Goal: Find specific page/section: Find specific page/section

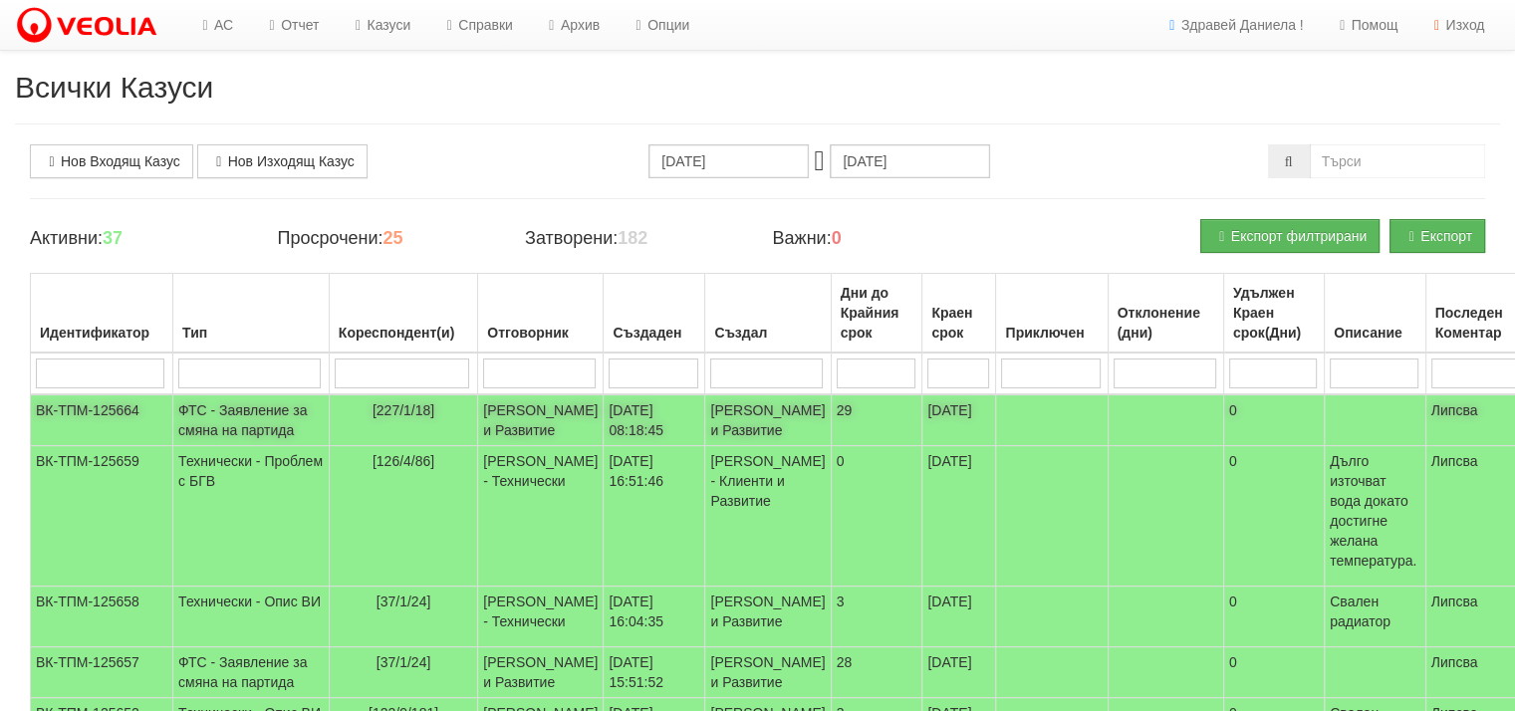
click at [204, 434] on td "ФТС - Заявление за смяна на партида" at bounding box center [251, 420] width 156 height 52
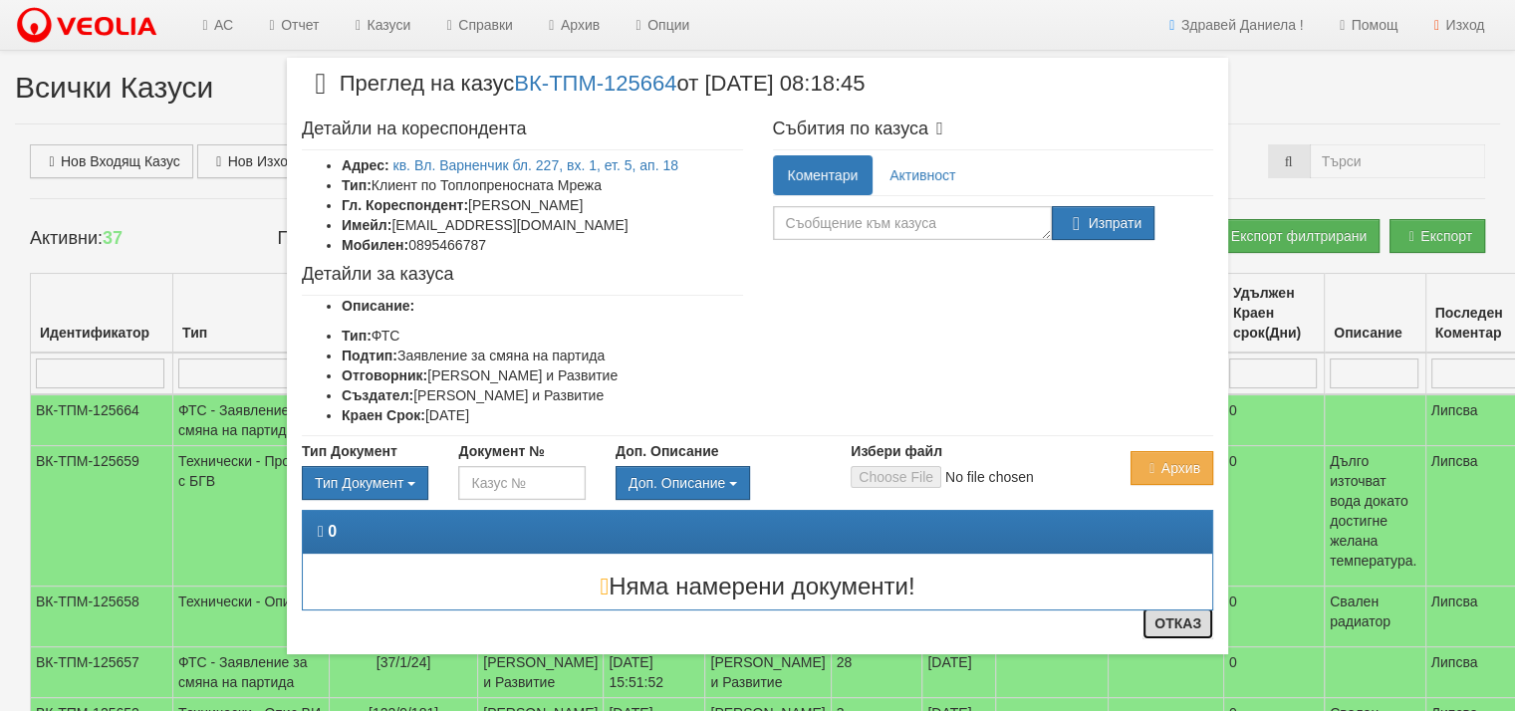
click at [1182, 620] on button "Отказ" at bounding box center [1177, 624] width 71 height 32
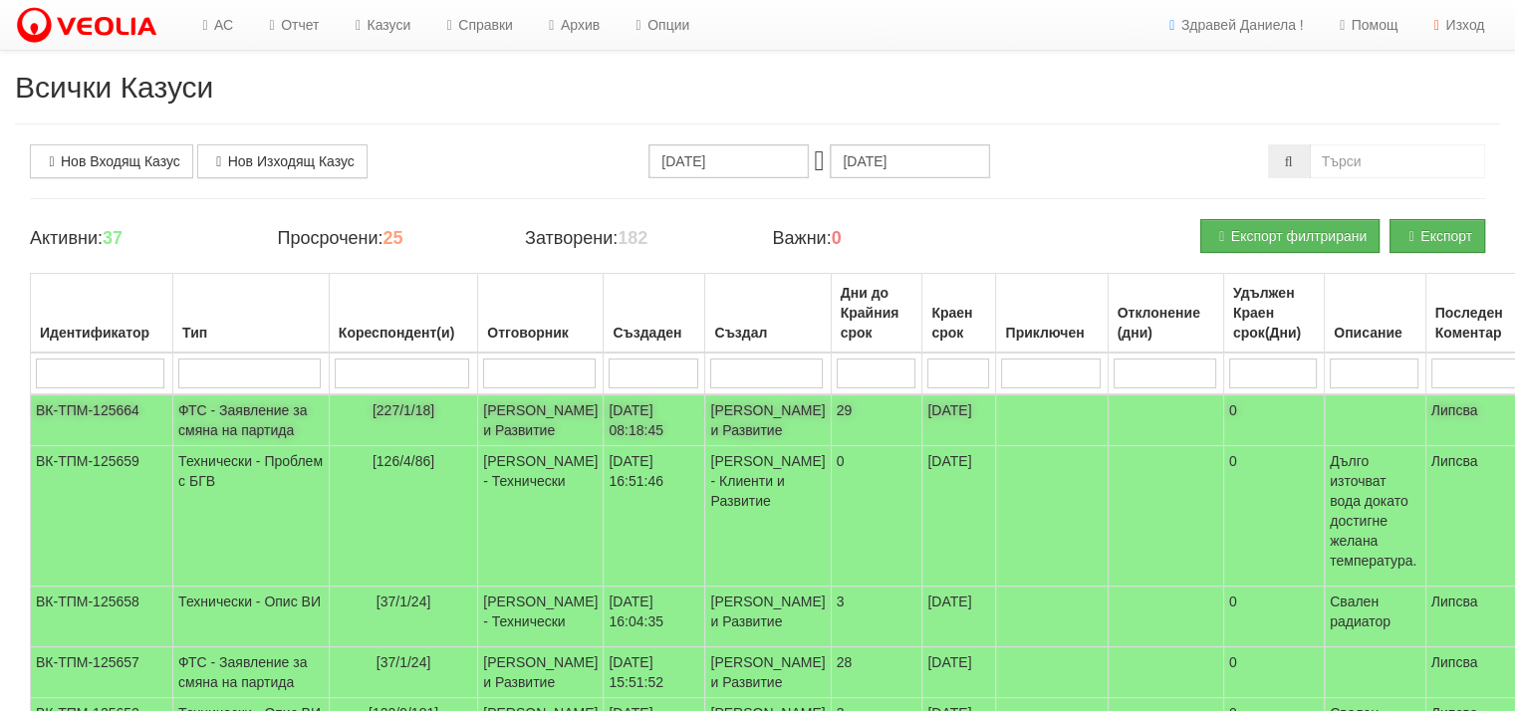
click at [705, 441] on td "[PERSON_NAME] и Развитие" at bounding box center [767, 420] width 125 height 52
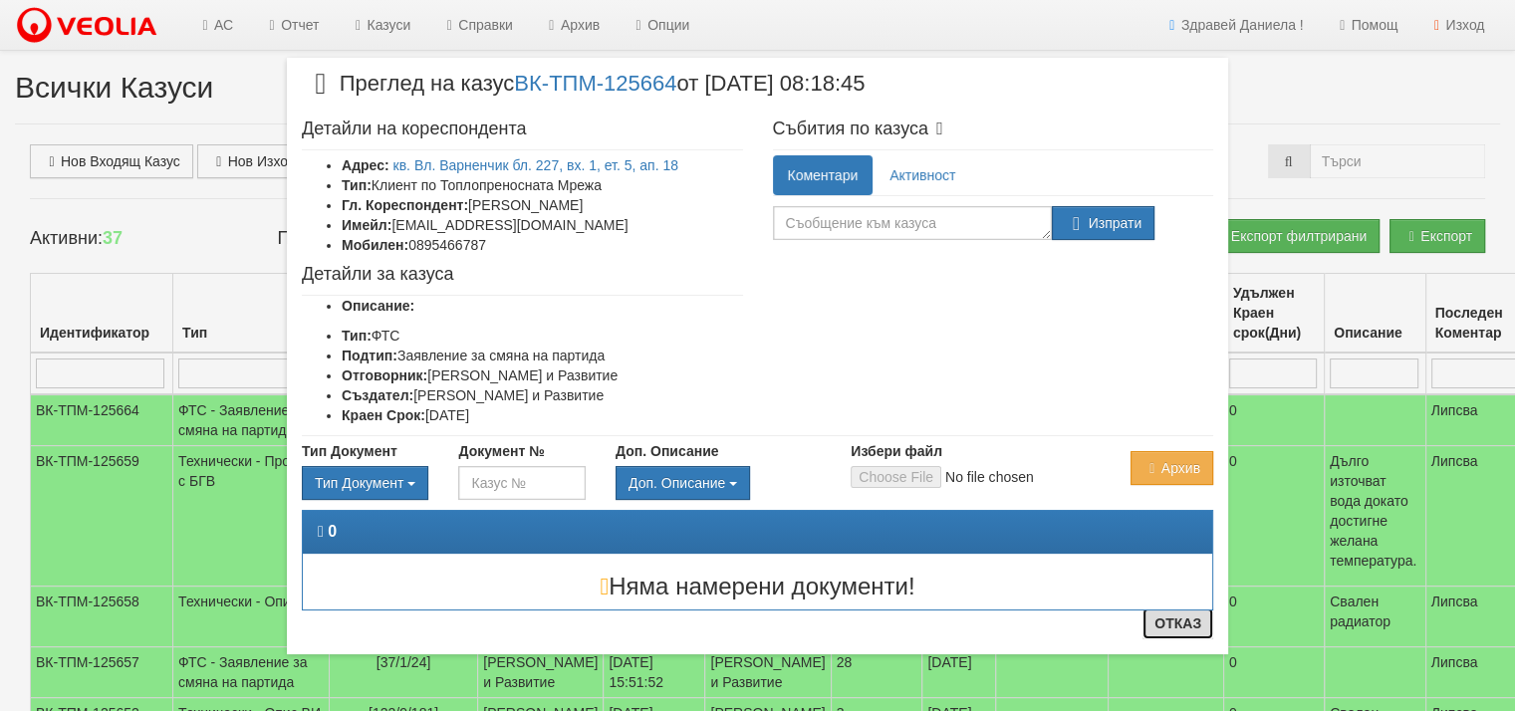
click at [1170, 629] on button "Отказ" at bounding box center [1177, 624] width 71 height 32
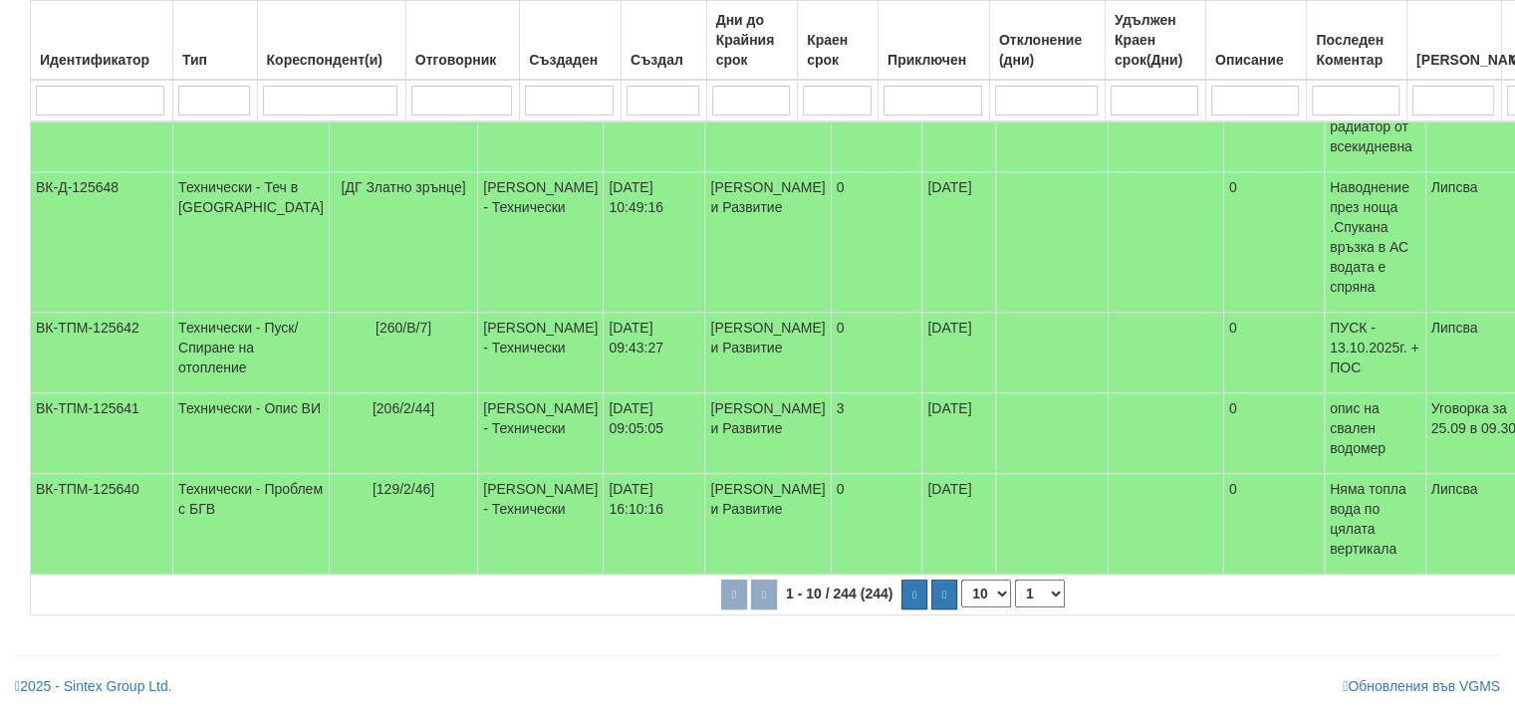
scroll to position [990, 0]
click at [901, 603] on button "button" at bounding box center [915, 595] width 28 height 30
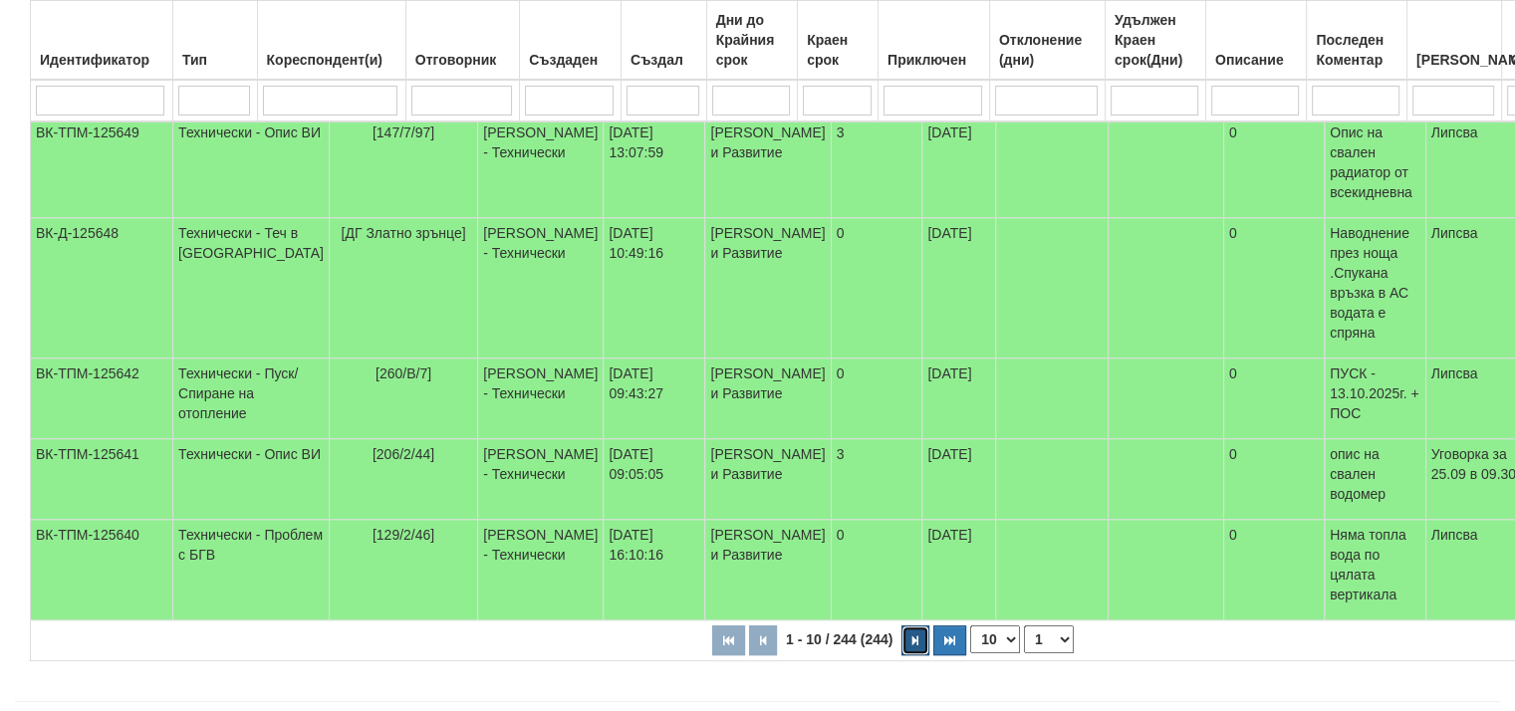
select select "2"
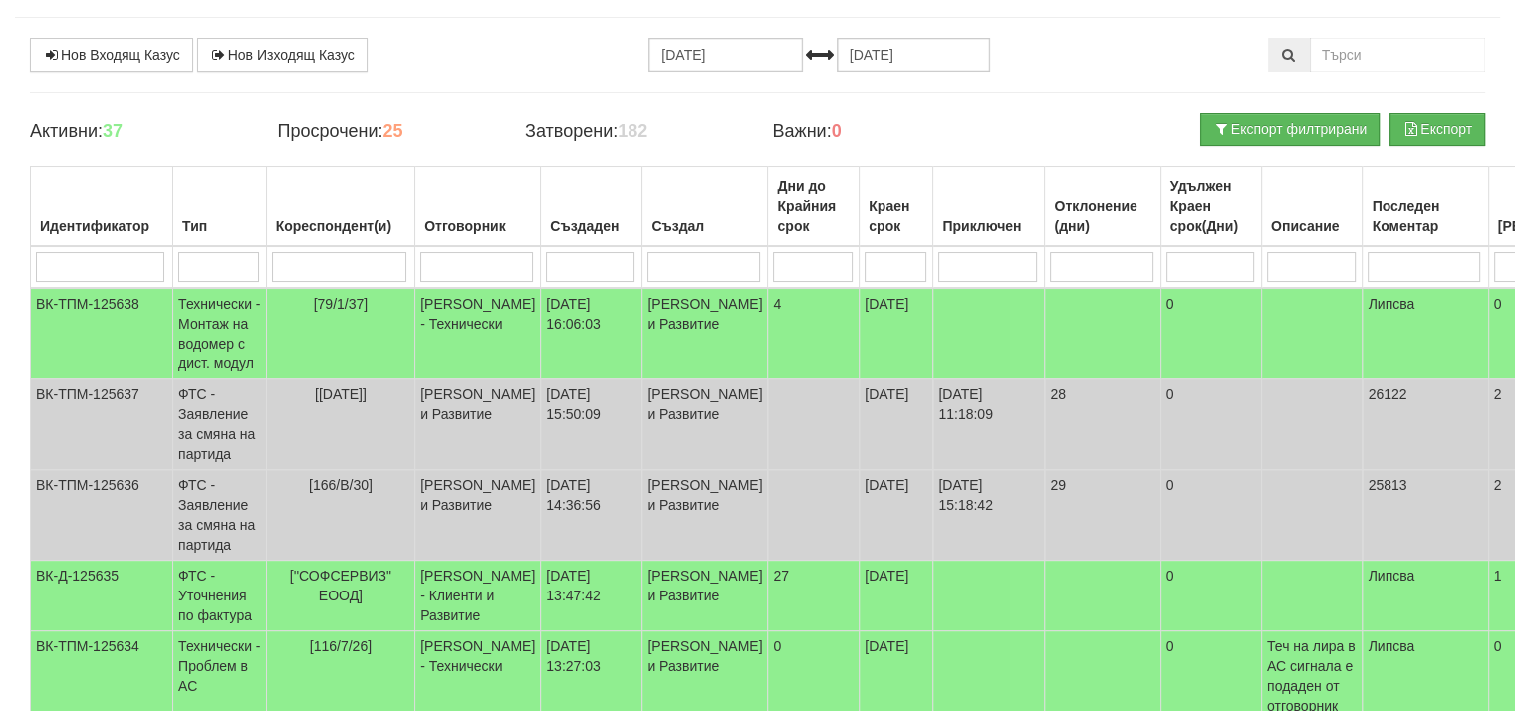
scroll to position [104, 0]
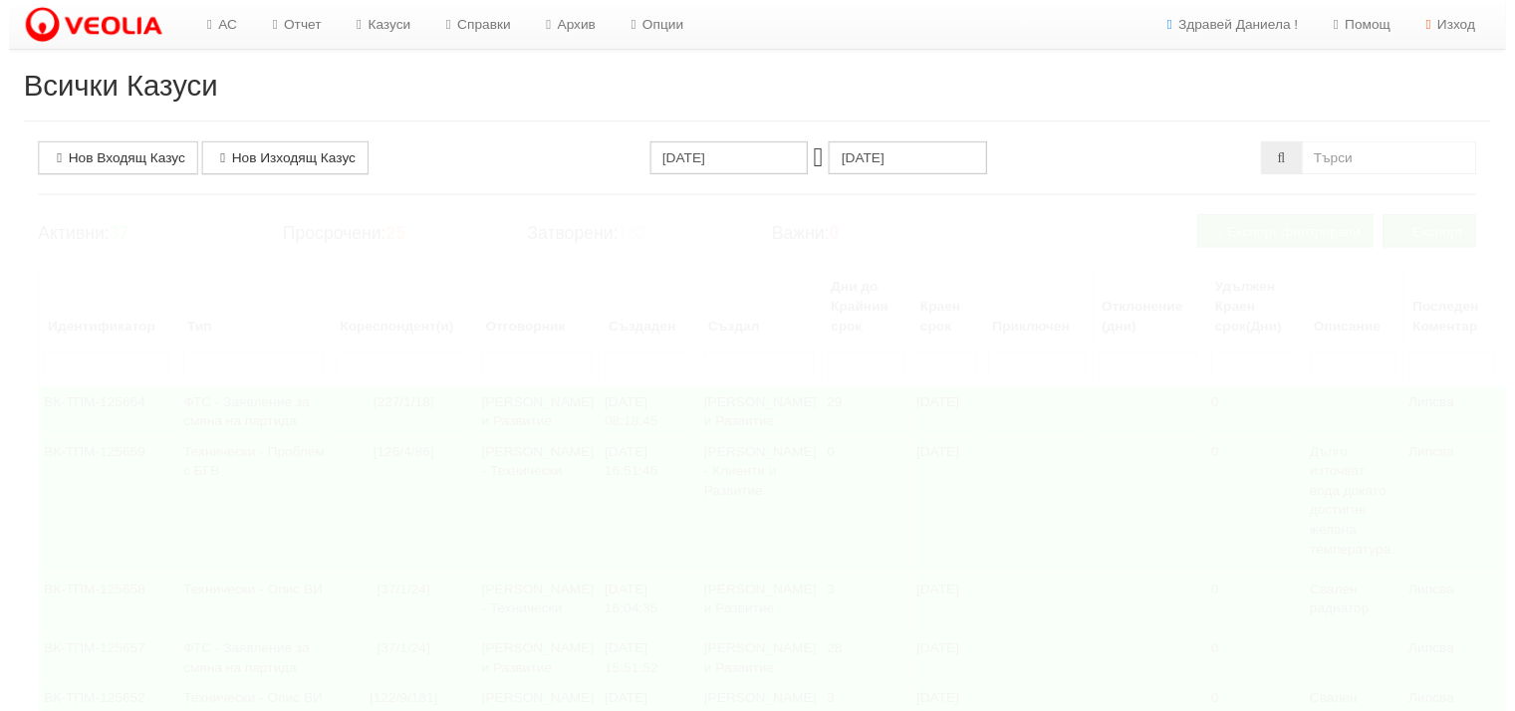
scroll to position [104, 0]
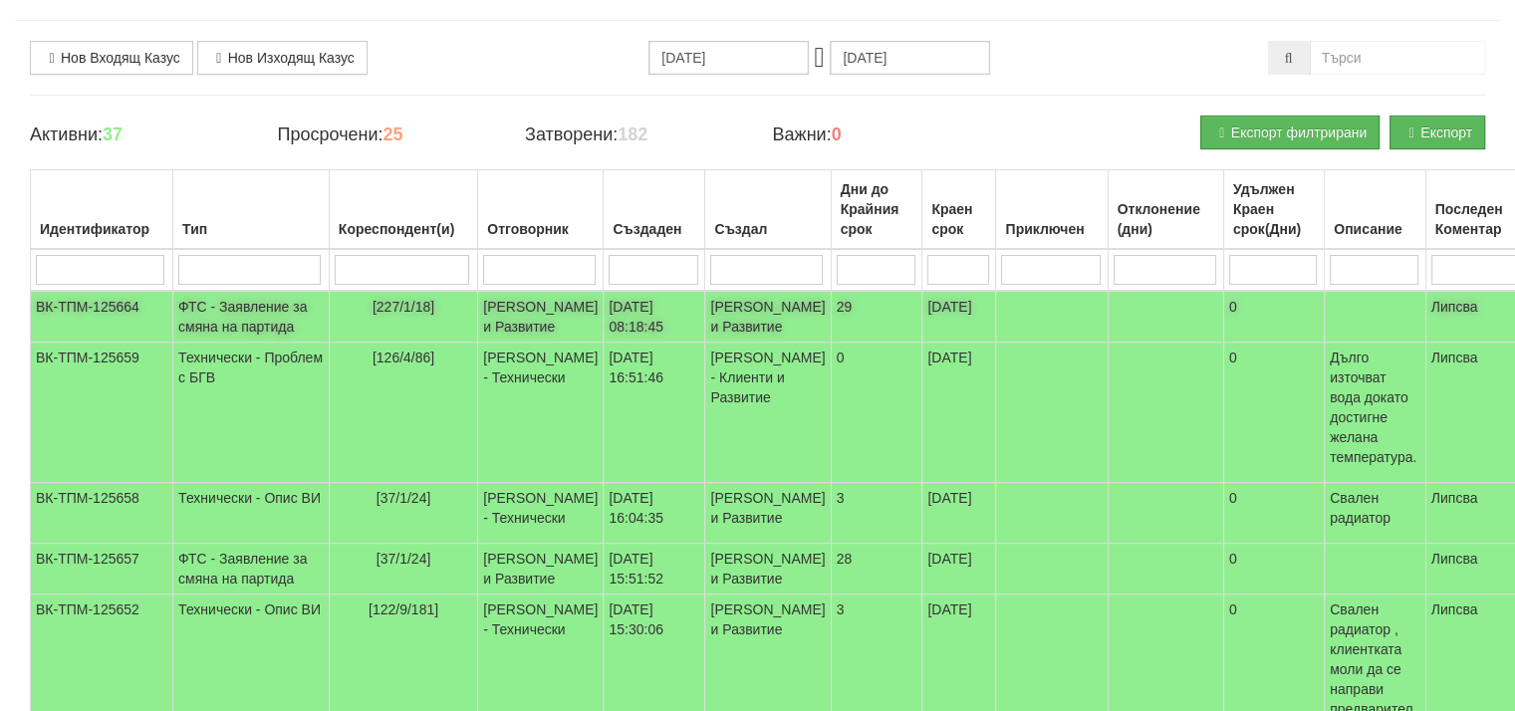
click at [223, 336] on td "ФТС - Заявление за смяна на партида" at bounding box center [251, 317] width 156 height 52
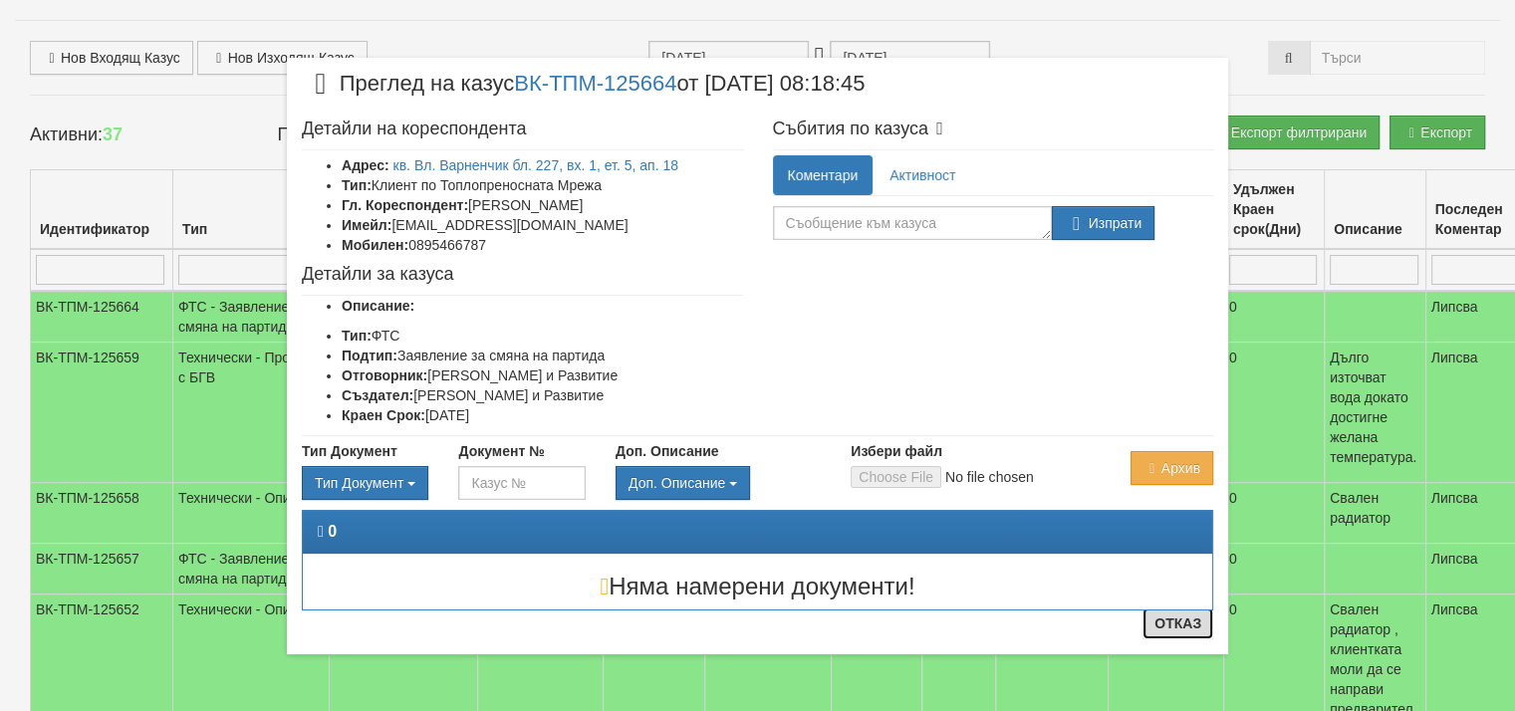
click at [1186, 623] on button "Отказ" at bounding box center [1177, 624] width 71 height 32
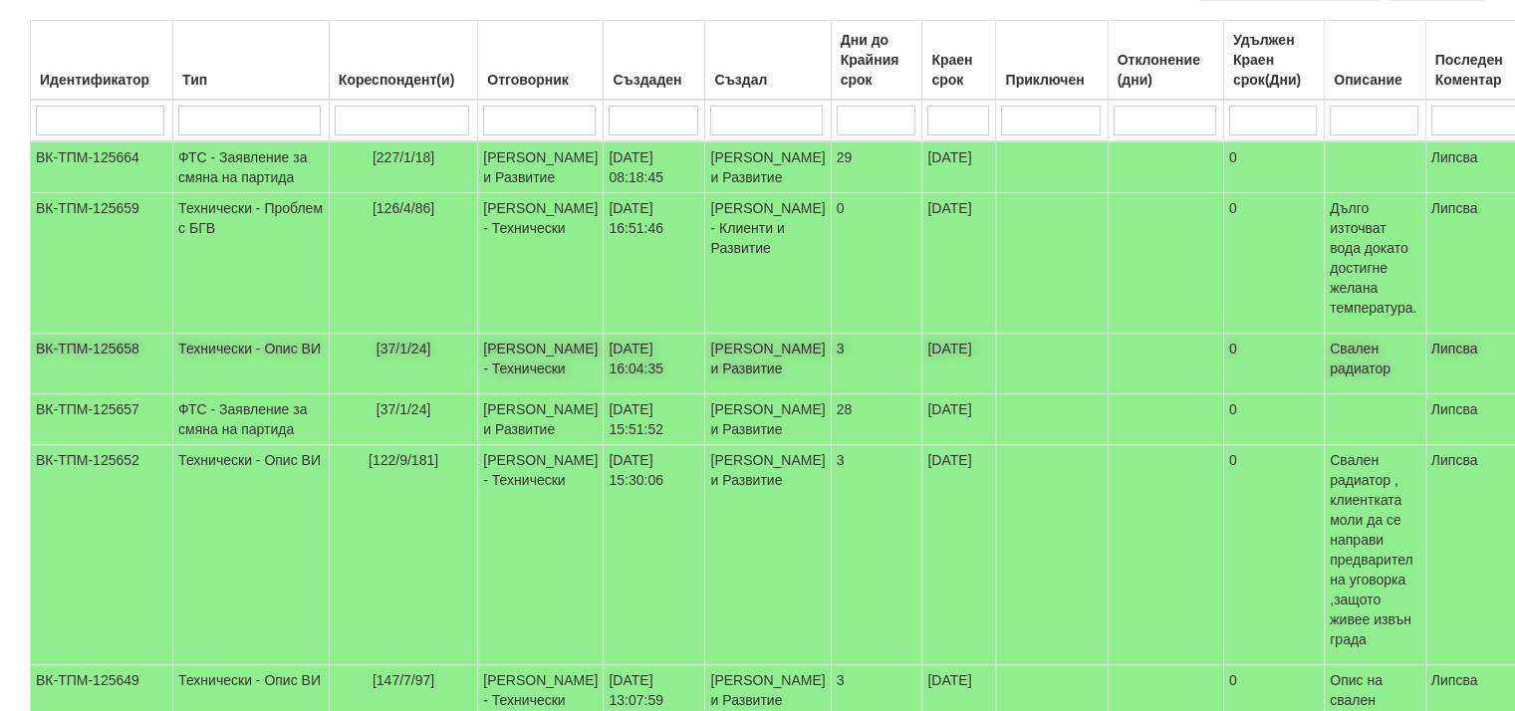
scroll to position [303, 0]
